Goal: Find contact information: Find contact information

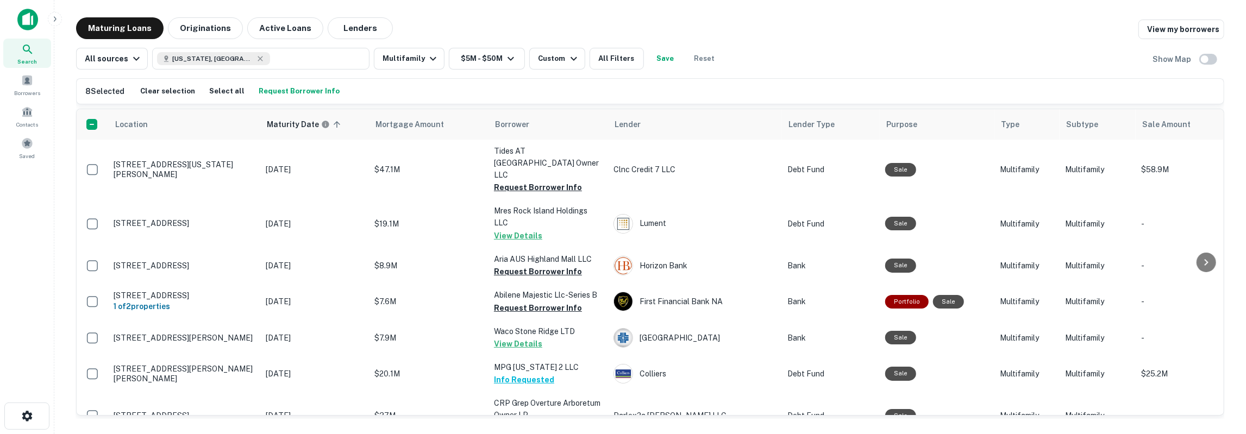
scroll to position [1765, 0]
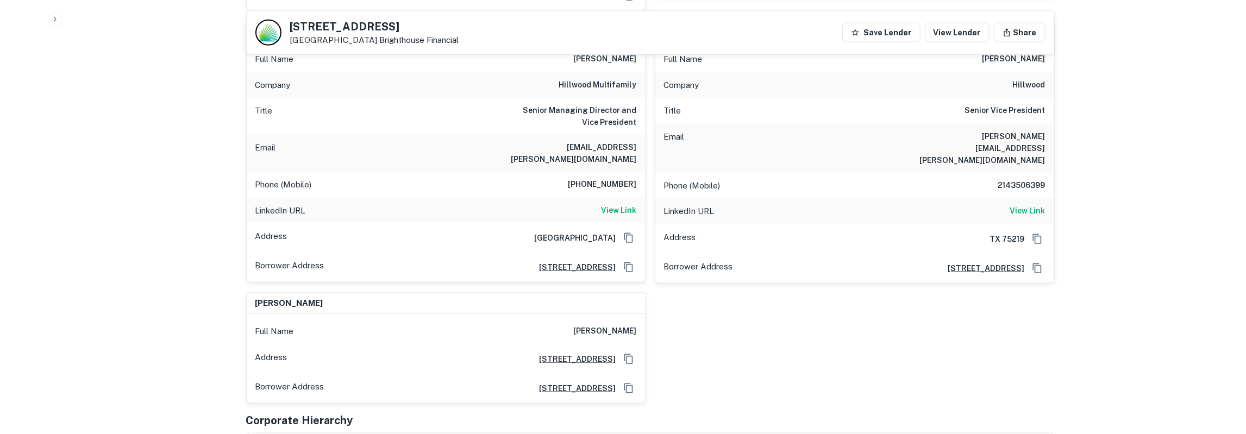
scroll to position [1074, 0]
drag, startPoint x: 292, startPoint y: 24, endPoint x: 353, endPoint y: 38, distance: 62.9
click at [353, 38] on div "[STREET_ADDRESS][PERSON_NAME] Brighthouse Financial" at bounding box center [374, 33] width 169 height 24
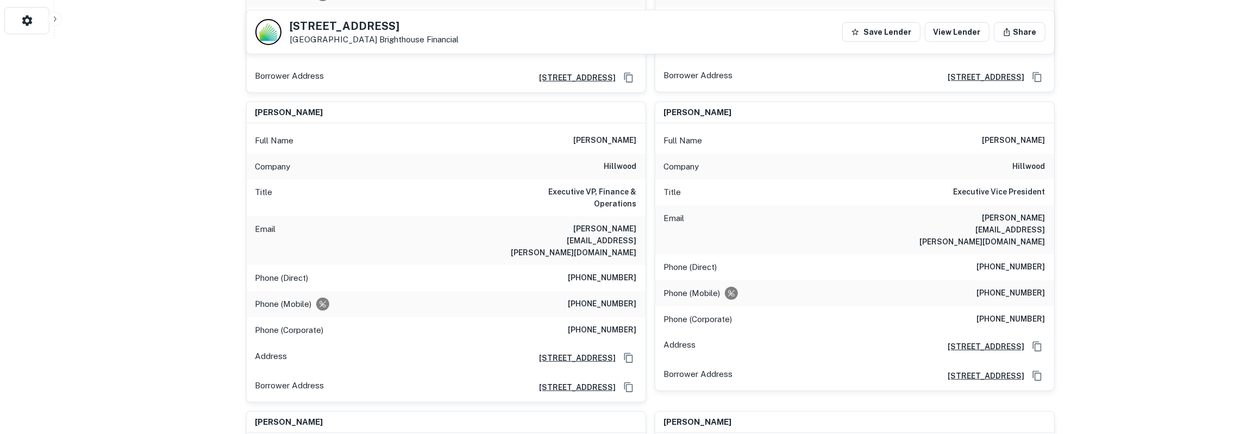
scroll to position [226, 0]
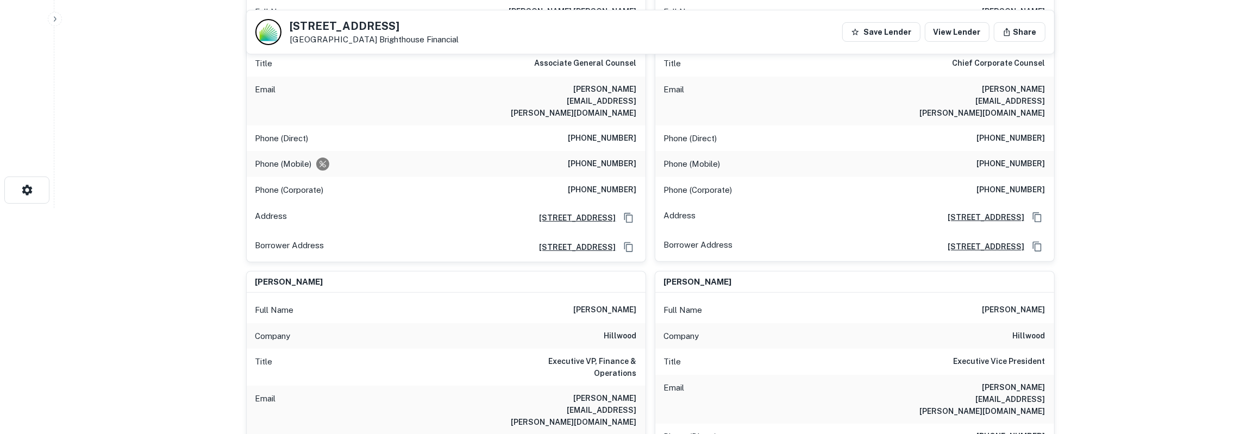
click at [376, 28] on h5 "[STREET_ADDRESS]" at bounding box center [374, 26] width 169 height 11
click at [377, 28] on h5 "[STREET_ADDRESS]" at bounding box center [374, 26] width 169 height 11
click at [293, 36] on p "[GEOGRAPHIC_DATA] Brighthouse Financial" at bounding box center [374, 40] width 169 height 10
click at [365, 24] on h5 "[STREET_ADDRESS]" at bounding box center [374, 26] width 169 height 11
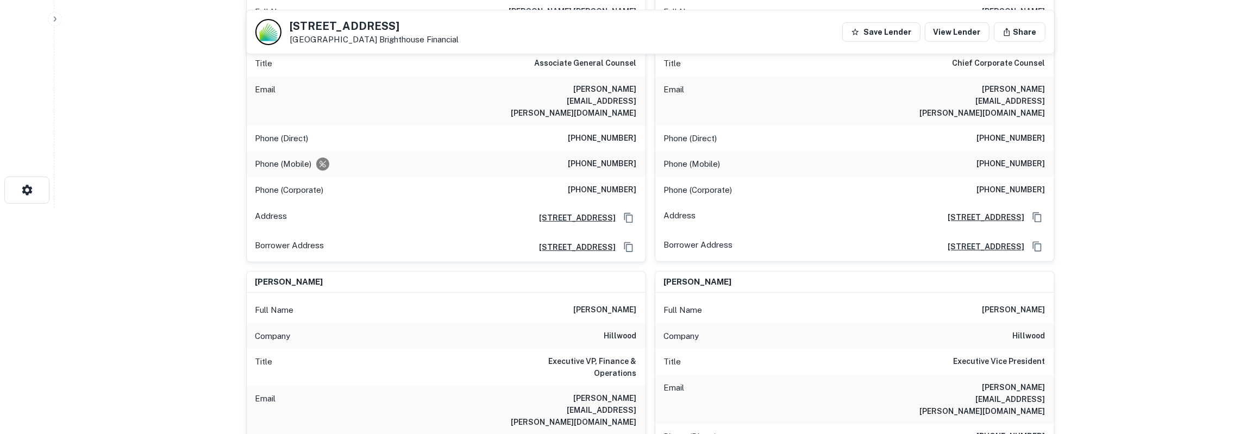
click at [365, 24] on h5 "[STREET_ADDRESS]" at bounding box center [374, 26] width 169 height 11
click at [365, 23] on h5 "[STREET_ADDRESS]" at bounding box center [374, 26] width 169 height 11
click at [290, 27] on h5 "[STREET_ADDRESS]" at bounding box center [374, 26] width 169 height 11
drag, startPoint x: 290, startPoint y: 27, endPoint x: 441, endPoint y: 38, distance: 151.5
click at [441, 38] on div "[STREET_ADDRESS][PERSON_NAME] Brighthouse Financial Save Lender View Lender Sha…" at bounding box center [651, 31] width 808 height 43
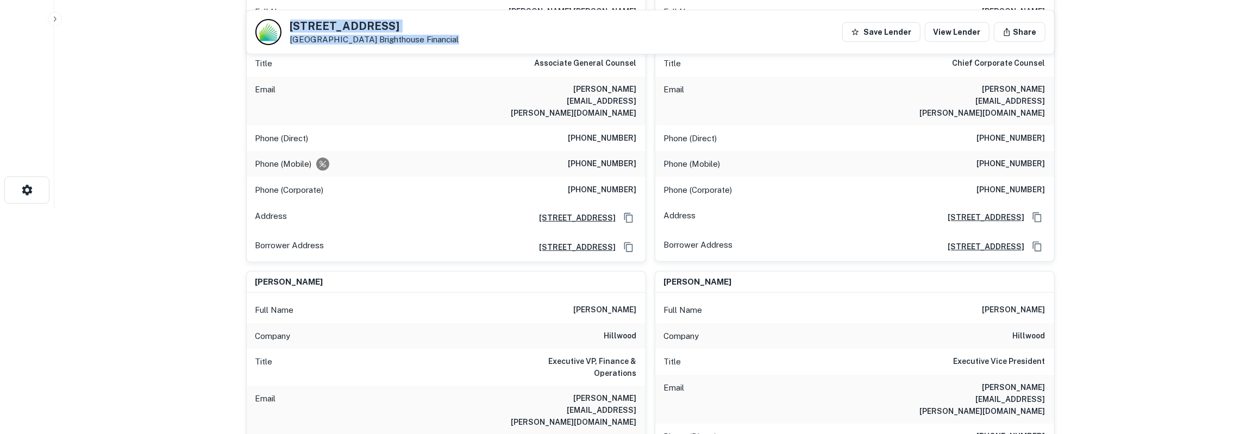
copy div "[STREET_ADDRESS][PERSON_NAME] Brighthouse Financial"
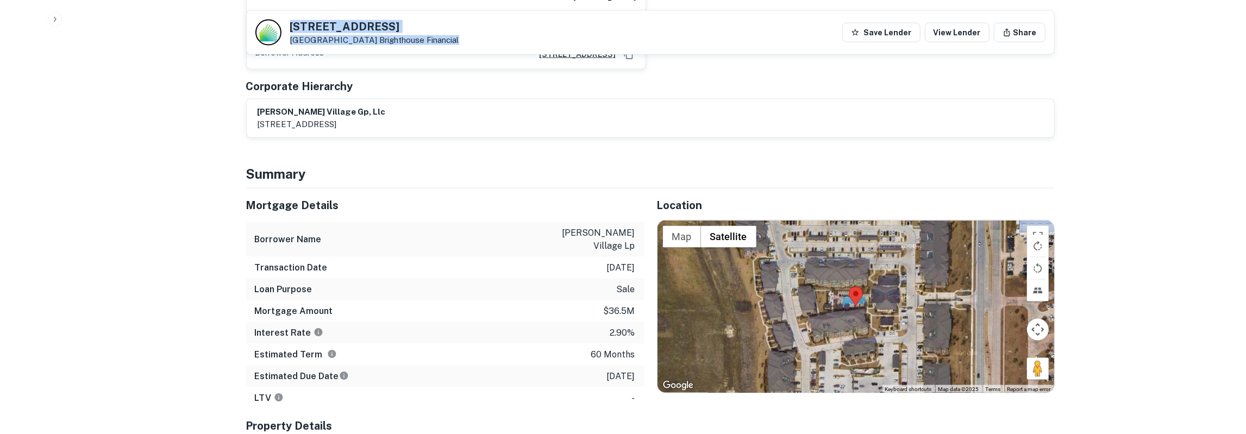
scroll to position [1470, 0]
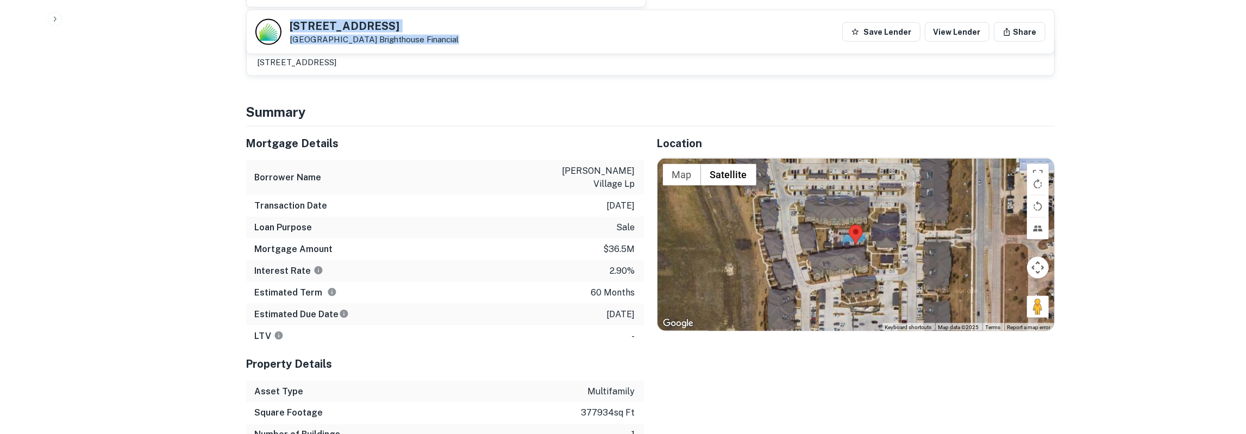
drag, startPoint x: 248, startPoint y: 59, endPoint x: 638, endPoint y: 214, distance: 419.2
click at [638, 214] on div "Mortgage Details Borrower Name [PERSON_NAME] village lp Transaction Date [DATE]…" at bounding box center [445, 237] width 398 height 221
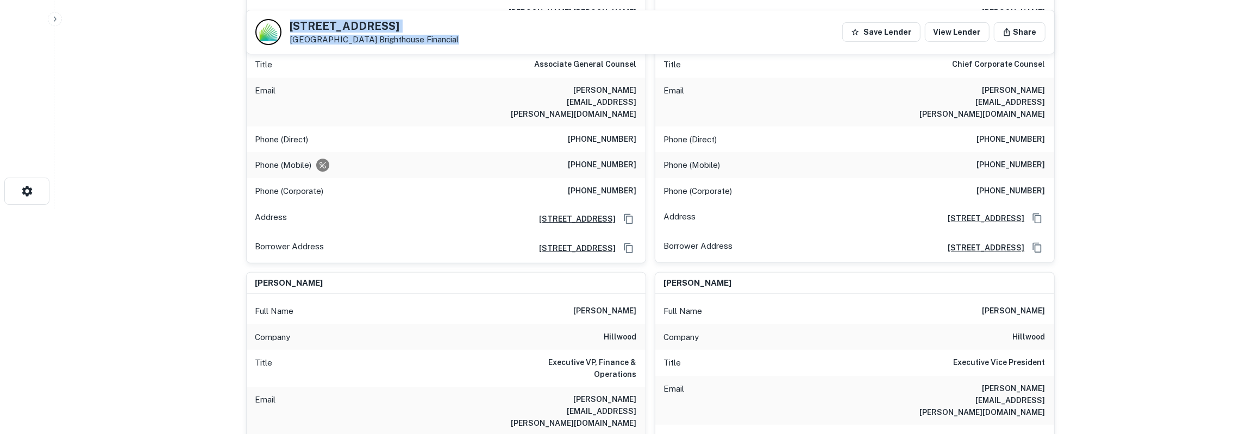
scroll to position [0, 0]
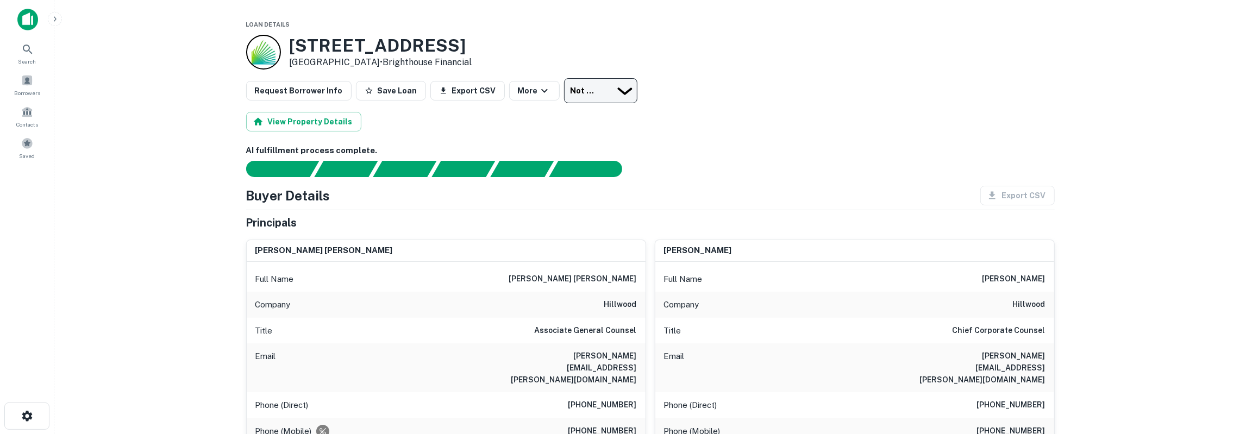
drag, startPoint x: 589, startPoint y: 86, endPoint x: 593, endPoint y: 98, distance: 13.2
click at [589, 88] on body "Search Borrowers Contacts Saved Loan Details [STREET_ADDRESS][PERSON_NAME] • Br…" at bounding box center [623, 217] width 1246 height 434
type input "*********"
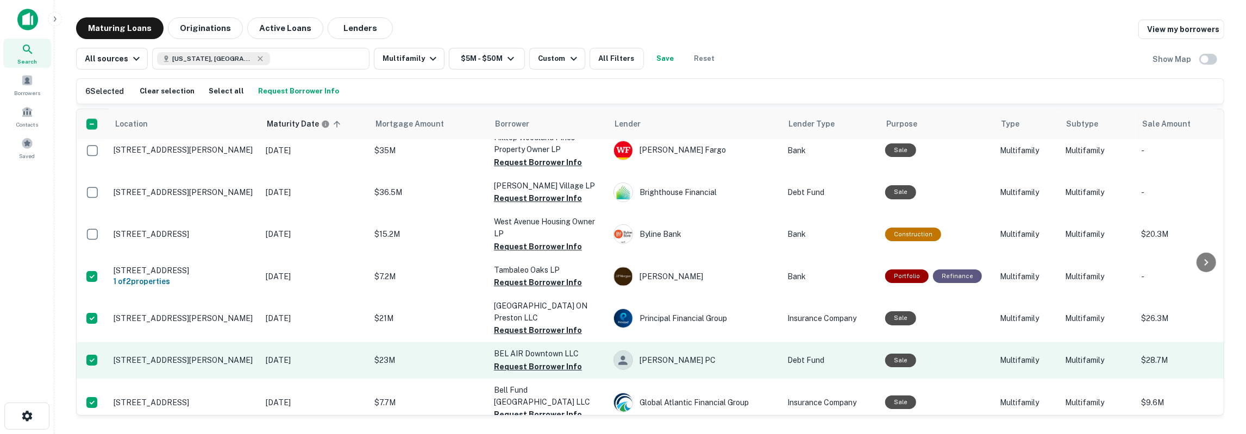
scroll to position [1887, 0]
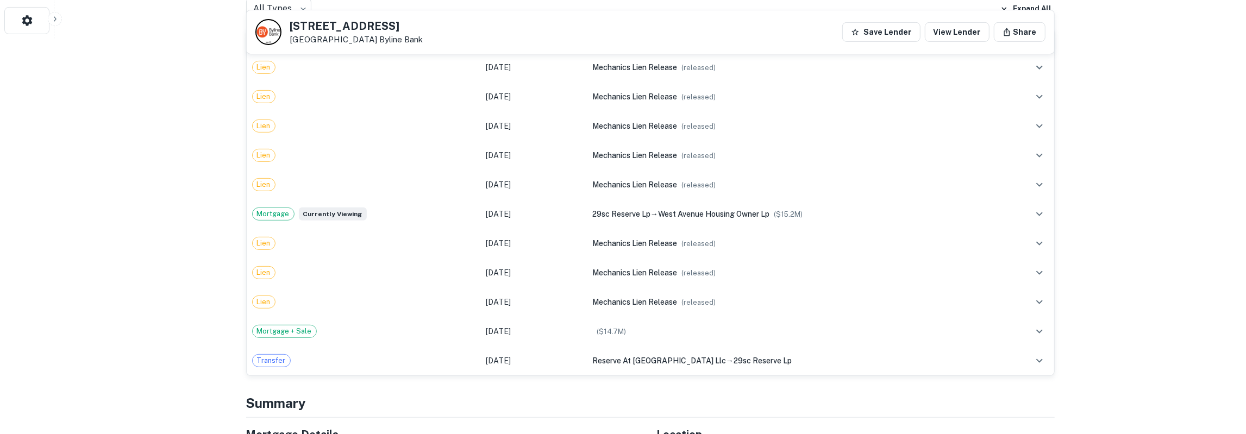
scroll to position [622, 0]
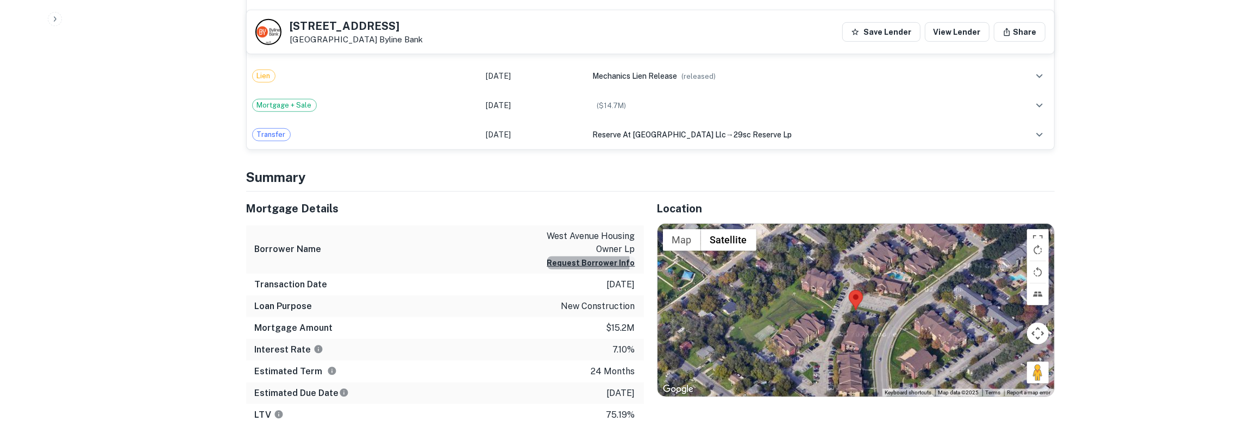
click at [588, 261] on button "Request Borrower Info" at bounding box center [591, 263] width 88 height 13
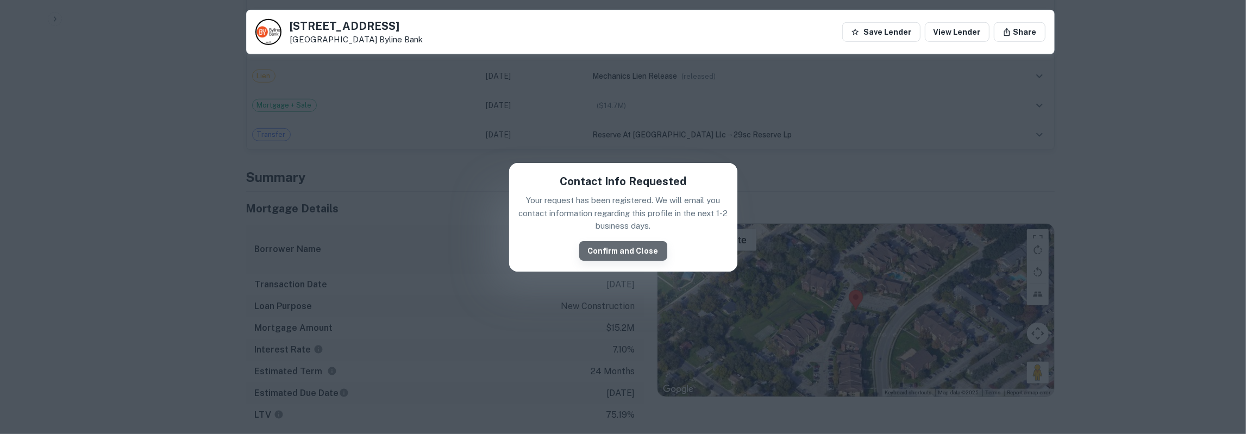
click at [625, 252] on button "Confirm and Close" at bounding box center [623, 251] width 88 height 20
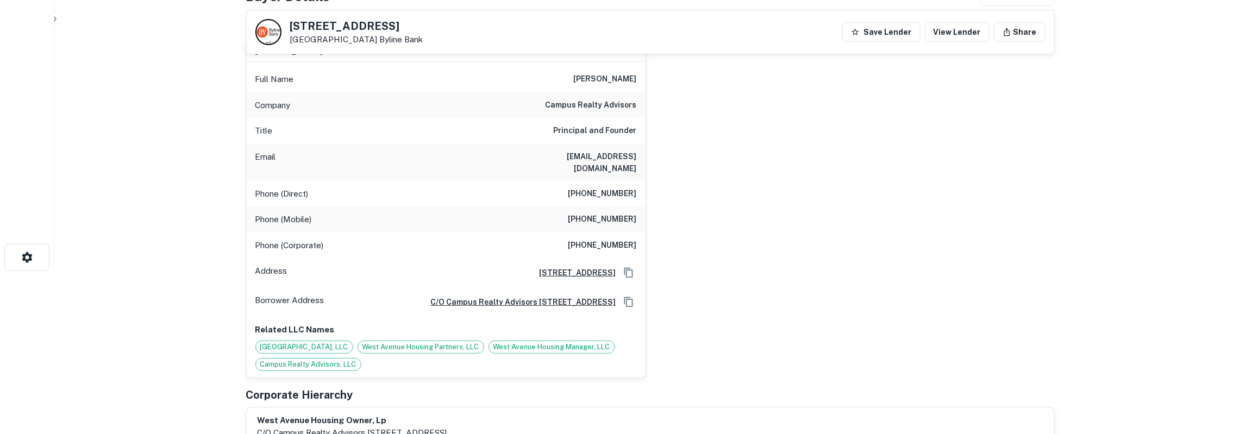
scroll to position [102, 0]
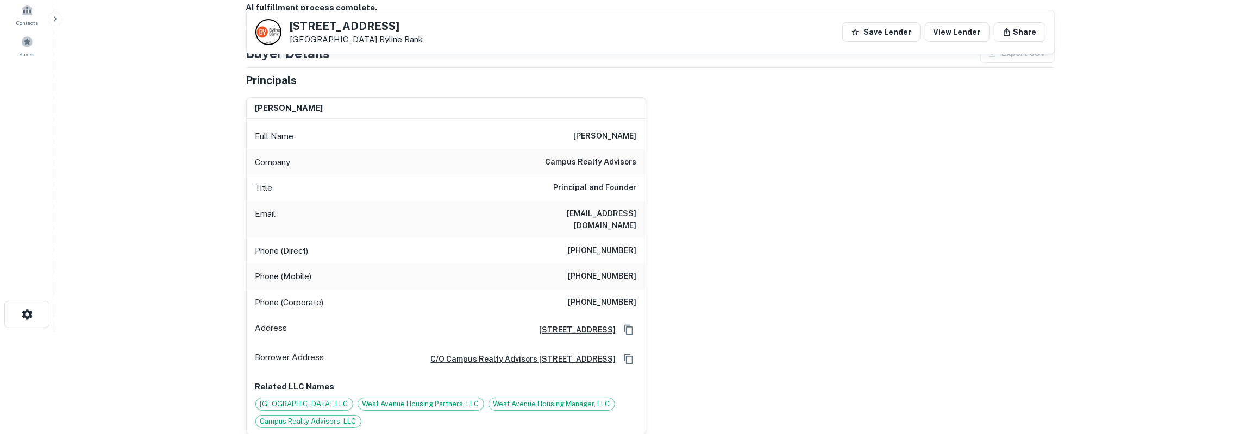
click at [621, 134] on h6 "randy herron" at bounding box center [605, 136] width 63 height 13
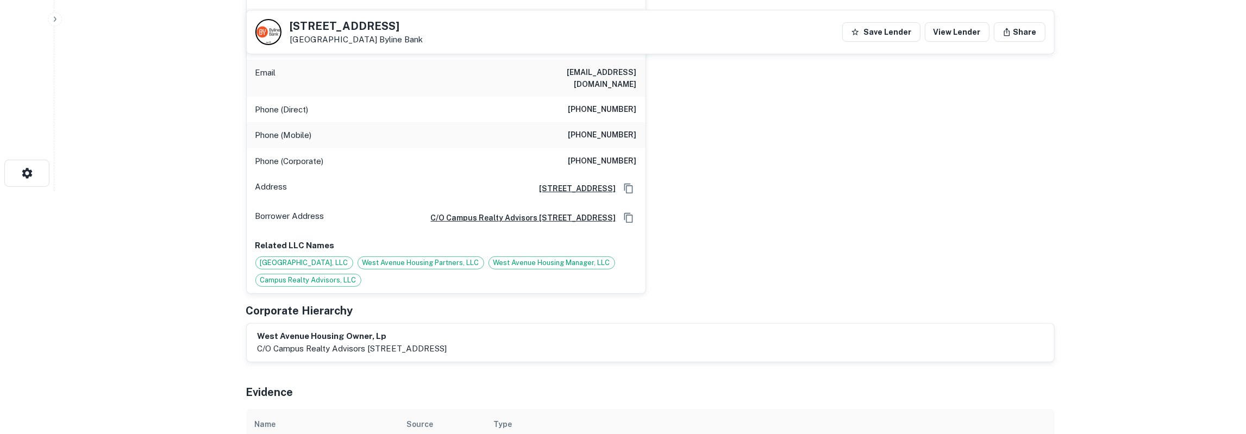
scroll to position [158, 0]
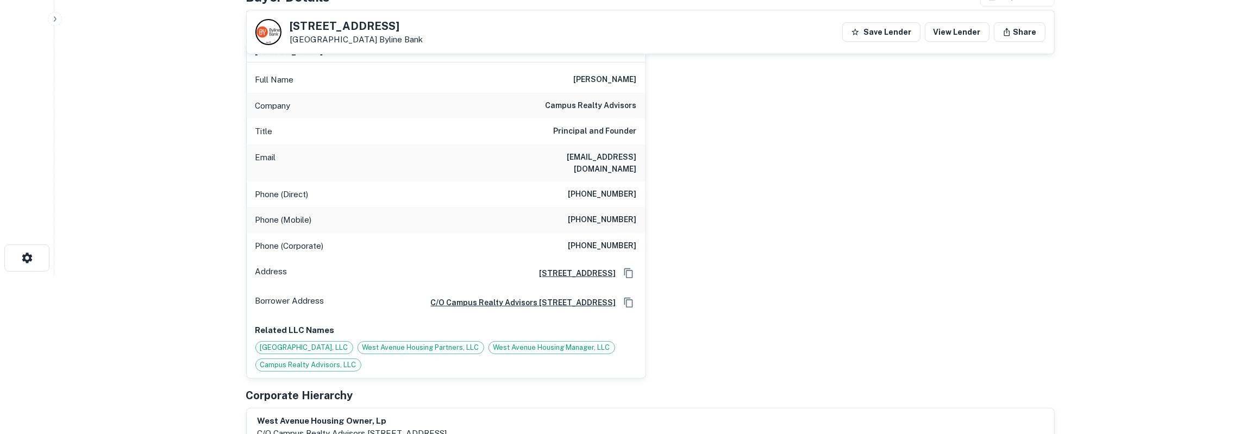
click at [587, 151] on h6 "rherron@campusrealtyadvisors.com" at bounding box center [572, 163] width 130 height 24
click at [588, 156] on h6 "rherron@campusrealtyadvisors.com" at bounding box center [572, 163] width 130 height 24
click at [587, 156] on h6 "rherron@campusrealtyadvisors.com" at bounding box center [572, 163] width 130 height 24
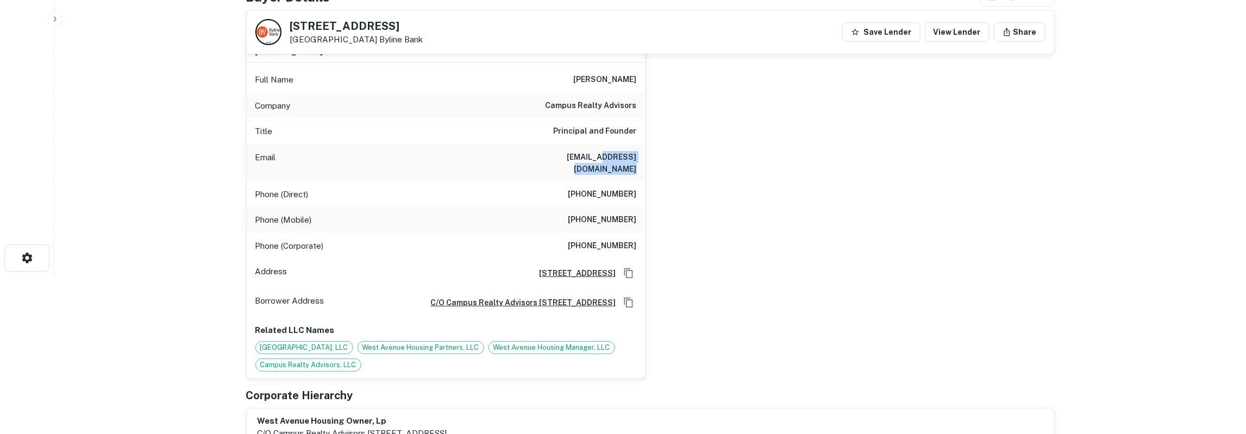
click at [587, 156] on h6 "rherron@campusrealtyadvisors.com" at bounding box center [572, 163] width 130 height 24
click at [580, 157] on h6 "rherron@campusrealtyadvisors.com" at bounding box center [572, 163] width 130 height 24
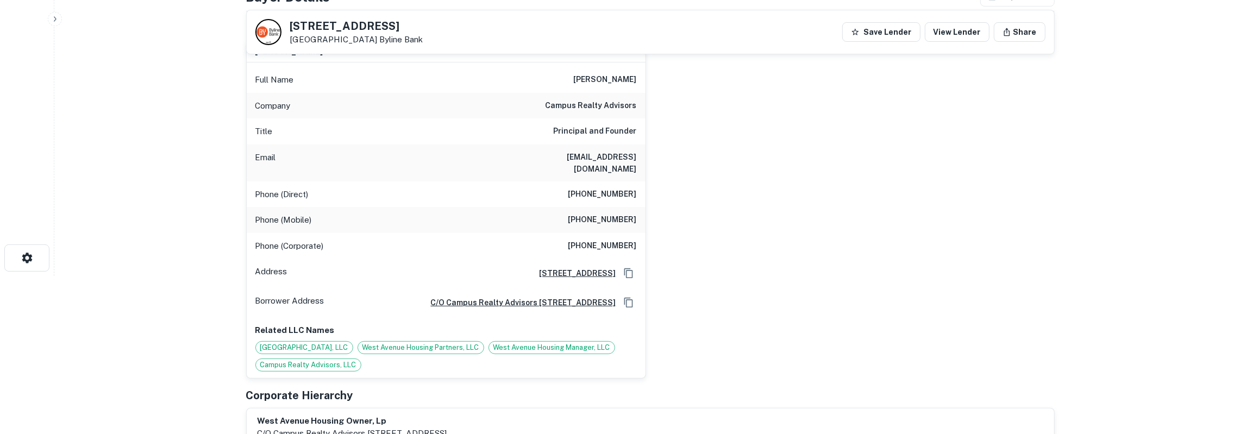
click at [582, 105] on h6 "campus realty advisors" at bounding box center [591, 105] width 91 height 13
click at [606, 132] on h6 "Principal and Founder" at bounding box center [595, 131] width 83 height 13
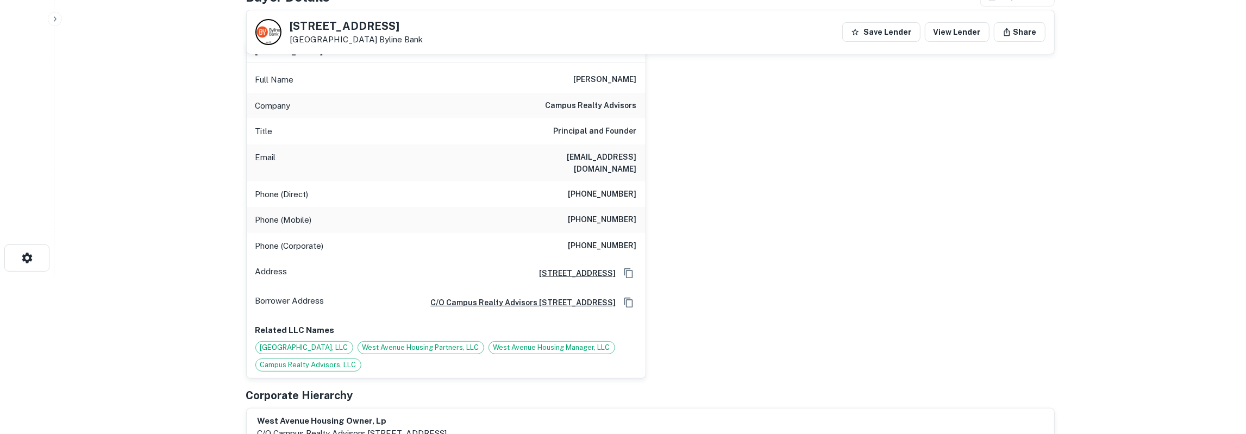
click at [606, 132] on h6 "Principal and Founder" at bounding box center [595, 131] width 83 height 13
click at [611, 188] on h6 "(404) 419-1225" at bounding box center [603, 194] width 68 height 13
click at [613, 214] on h6 "(706) 766-1237" at bounding box center [603, 220] width 68 height 13
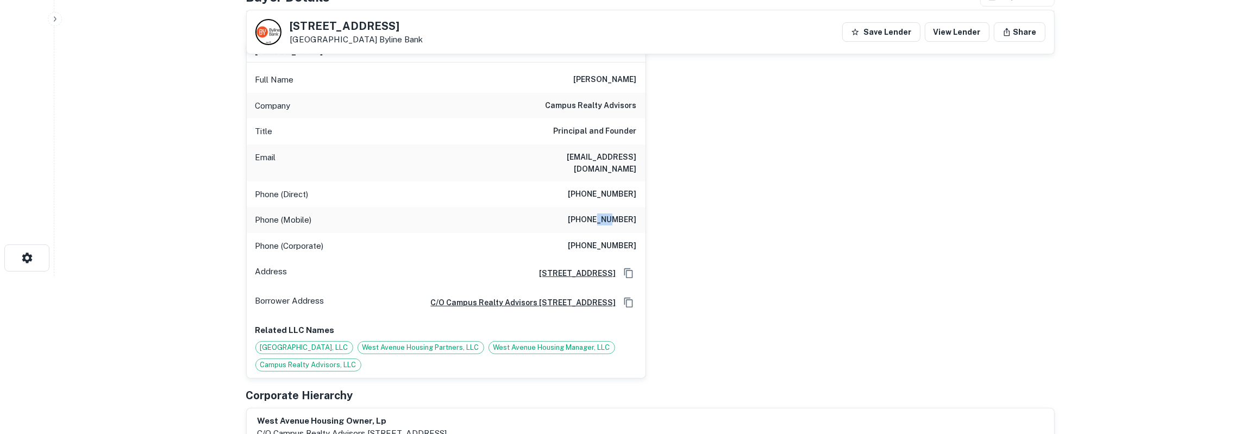
click at [613, 214] on h6 "(706) 766-1237" at bounding box center [603, 220] width 68 height 13
click at [631, 268] on icon "Copy Address" at bounding box center [628, 273] width 11 height 11
drag, startPoint x: 290, startPoint y: 24, endPoint x: 377, endPoint y: 38, distance: 87.9
click at [377, 38] on div "109 West Ave San Marcos, TX 78666 Byline Bank" at bounding box center [356, 33] width 133 height 24
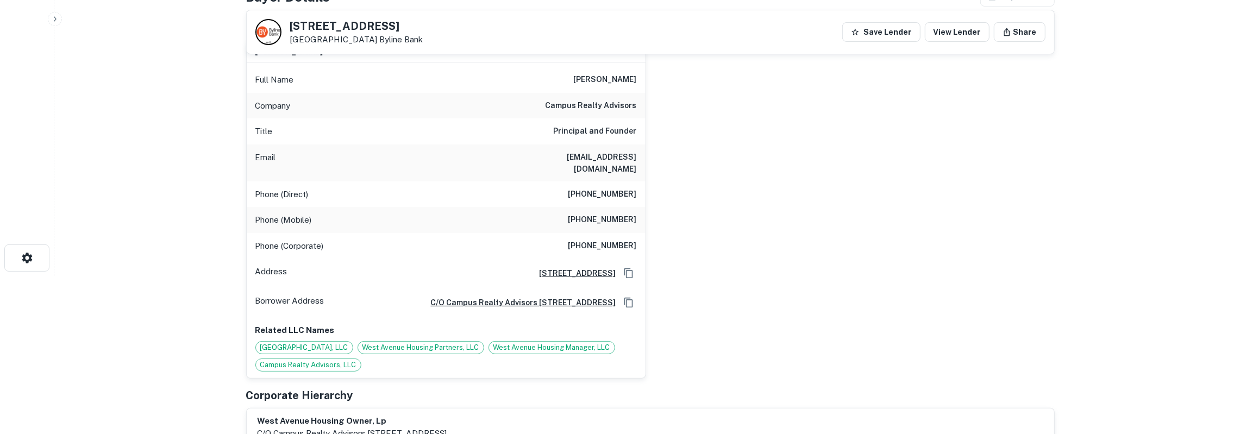
click at [292, 27] on h5 "109 West Ave" at bounding box center [356, 26] width 133 height 11
drag, startPoint x: 292, startPoint y: 27, endPoint x: 435, endPoint y: 38, distance: 143.9
click at [435, 38] on div "109 West Ave San Marcos, TX 78666 Byline Bank Save Lender View Lender Share" at bounding box center [651, 31] width 808 height 43
copy div "109 West Ave San Marcos, TX 78666 Byline Bank"
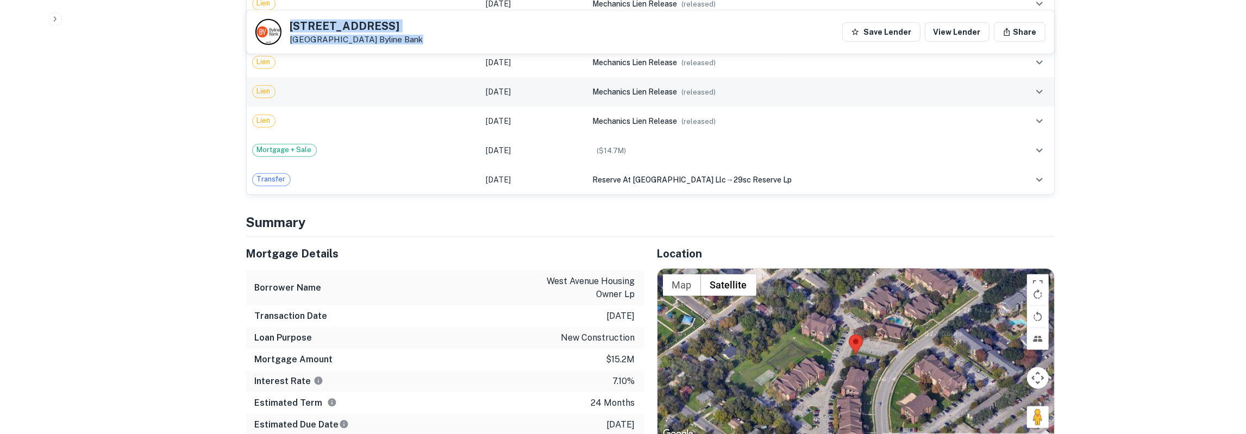
scroll to position [1063, 0]
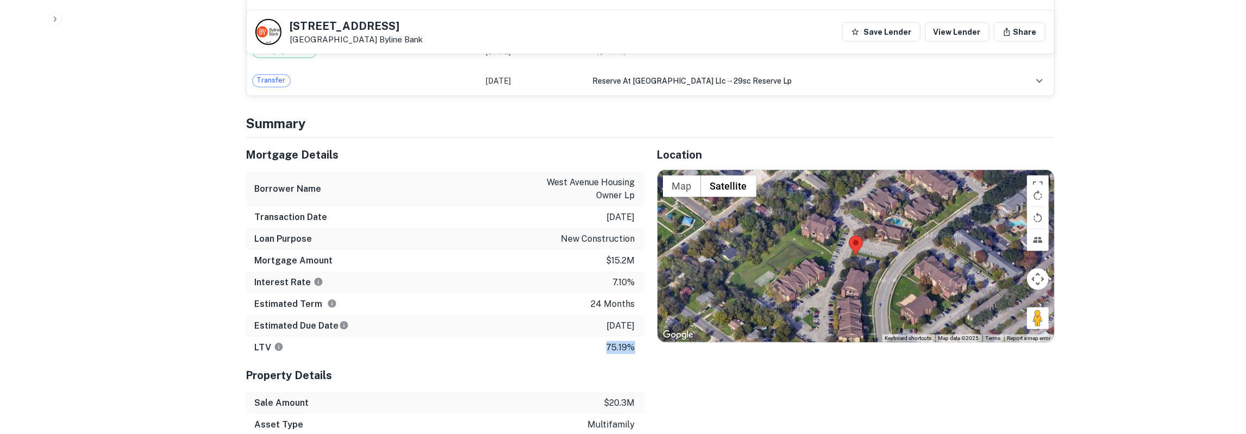
drag, startPoint x: 249, startPoint y: 148, endPoint x: 638, endPoint y: 335, distance: 431.0
click at [638, 335] on div "Mortgage Details Borrower Name west avenue housing owner lp Transaction Date 5/…" at bounding box center [445, 248] width 398 height 221
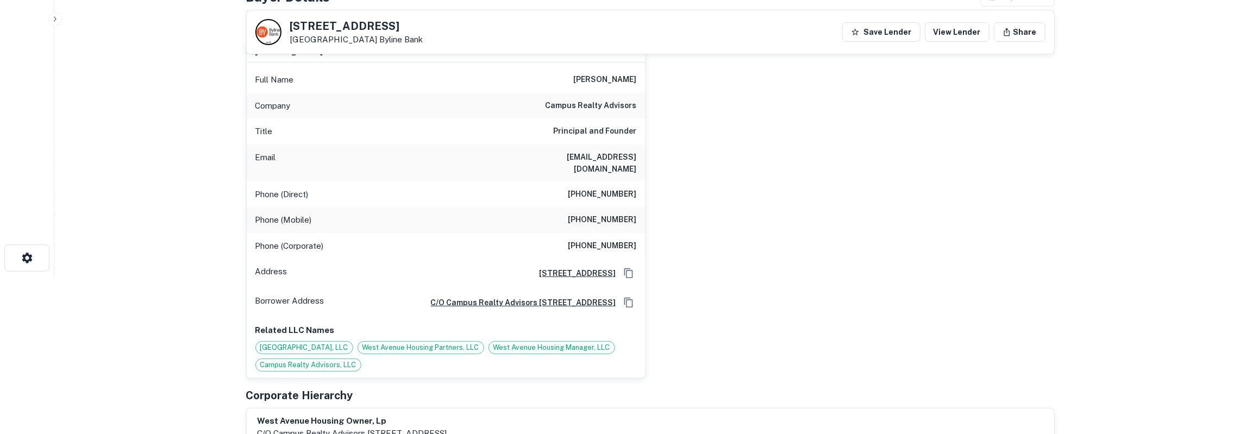
scroll to position [0, 0]
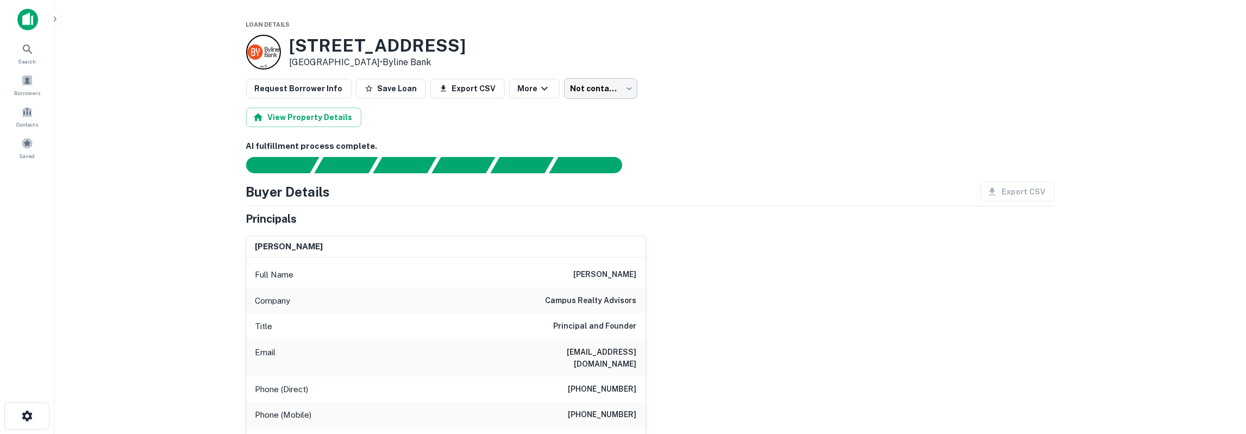
click at [601, 91] on body "Search Borrowers Contacts Saved Loan Details 109 West Ave San Marcos, TX 78666 …" at bounding box center [623, 217] width 1246 height 434
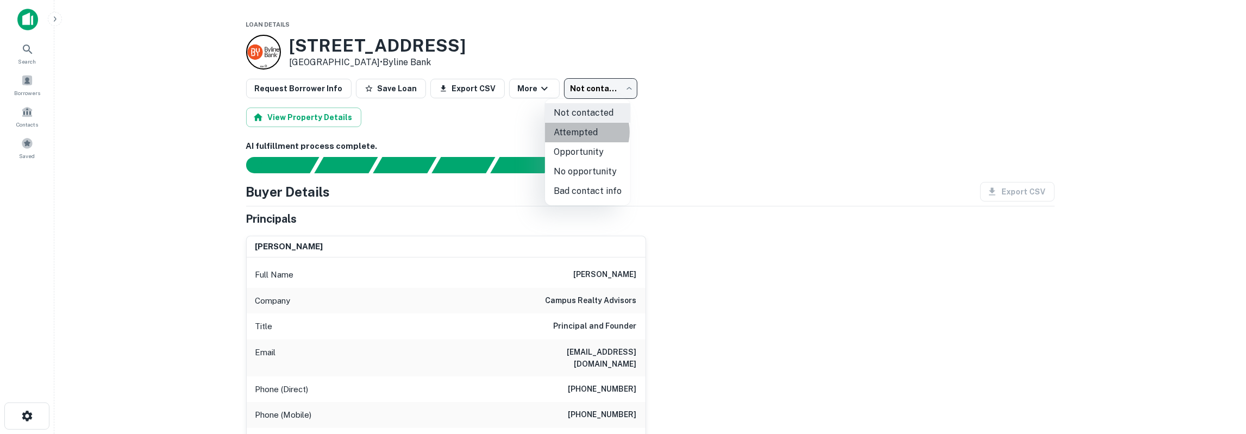
click at [585, 132] on li "Attempted" at bounding box center [587, 133] width 85 height 20
type input "*********"
